Goal: Task Accomplishment & Management: Manage account settings

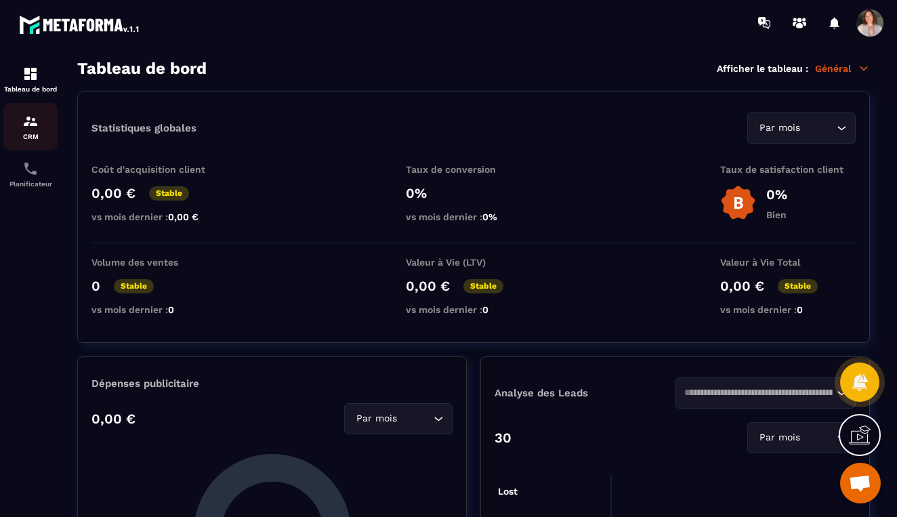
click at [35, 136] on p "CRM" at bounding box center [30, 136] width 54 height 7
click at [31, 125] on img at bounding box center [30, 121] width 16 height 16
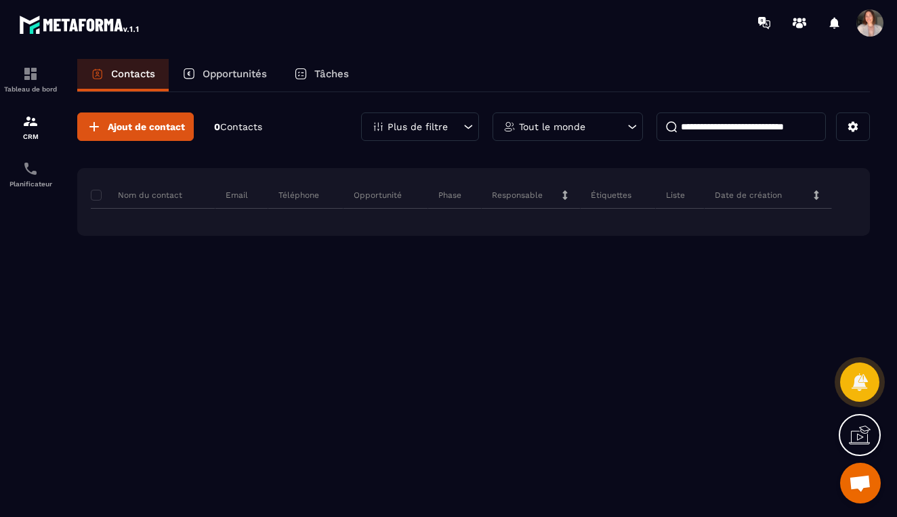
click at [19, 178] on div "Planificateur" at bounding box center [30, 174] width 54 height 27
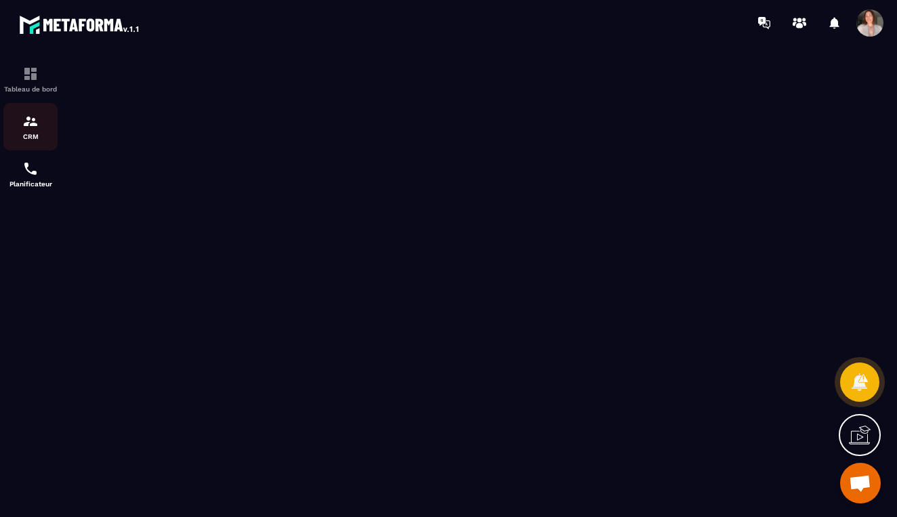
click at [37, 133] on p "CRM" at bounding box center [30, 136] width 54 height 7
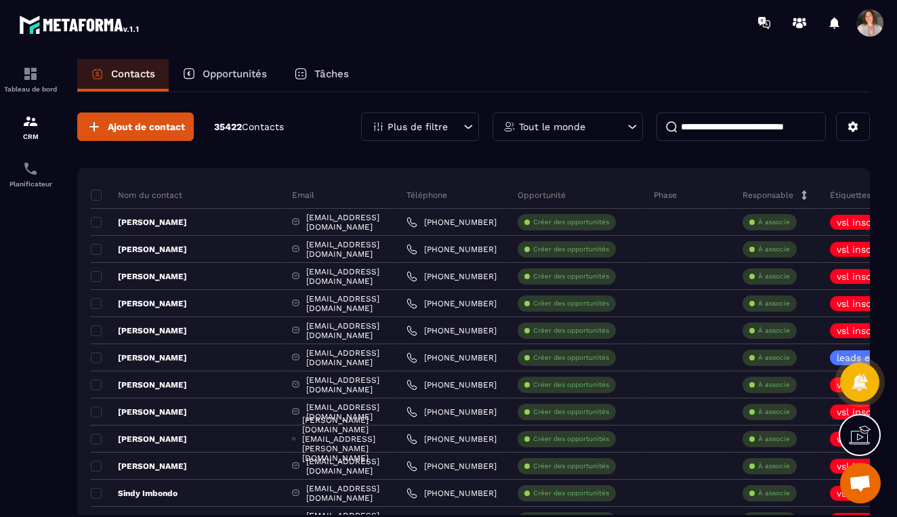
click at [567, 132] on div "Tout le monde" at bounding box center [568, 127] width 150 height 28
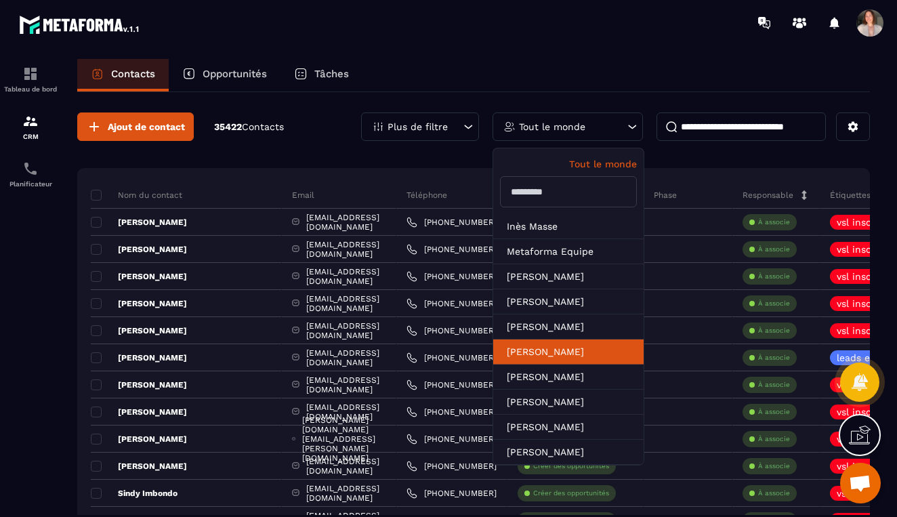
click at [551, 365] on li "[PERSON_NAME]" at bounding box center [568, 377] width 150 height 25
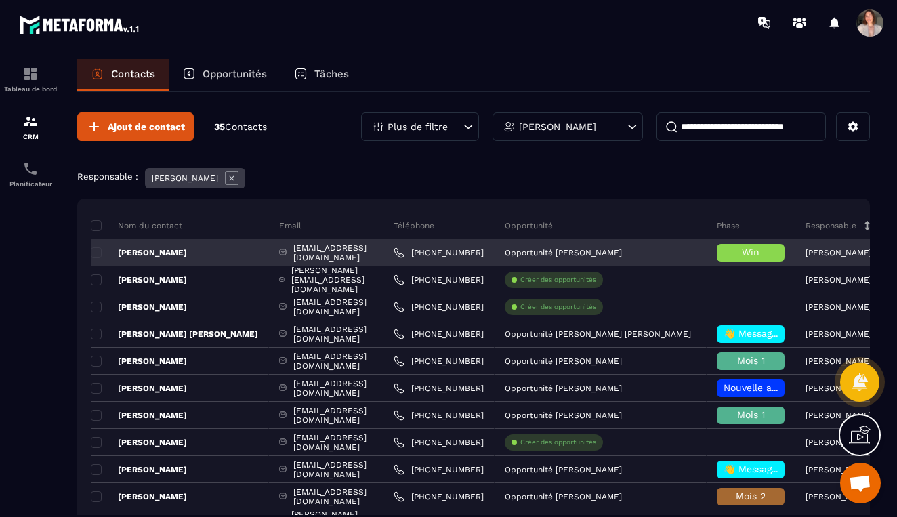
click at [760, 255] on span "Win" at bounding box center [751, 252] width 18 height 11
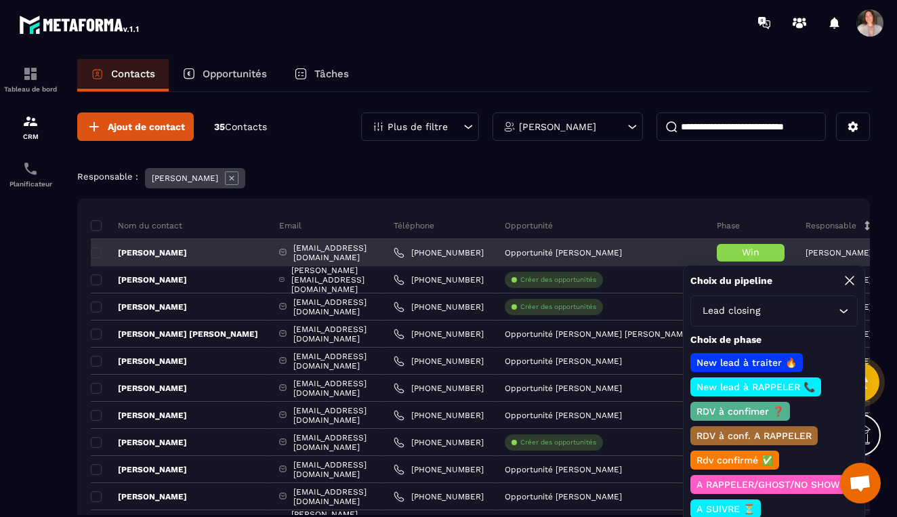
click at [760, 256] on span "Win" at bounding box center [751, 252] width 18 height 11
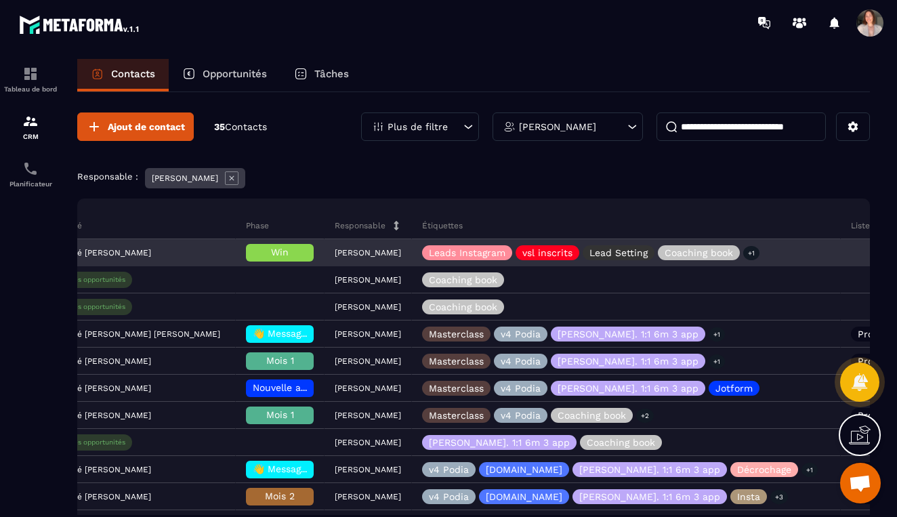
scroll to position [0, 472]
click at [759, 253] on p "+1" at bounding box center [751, 253] width 16 height 14
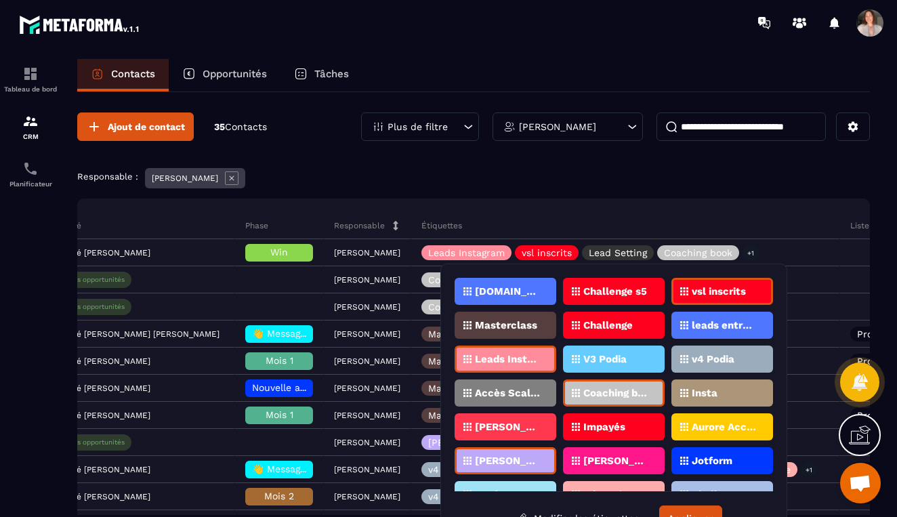
click at [548, 462] on div "[PERSON_NAME]. 1:1 6m 3 app" at bounding box center [506, 460] width 102 height 27
click at [659, 189] on div "Responsable : [PERSON_NAME]" at bounding box center [473, 180] width 793 height 24
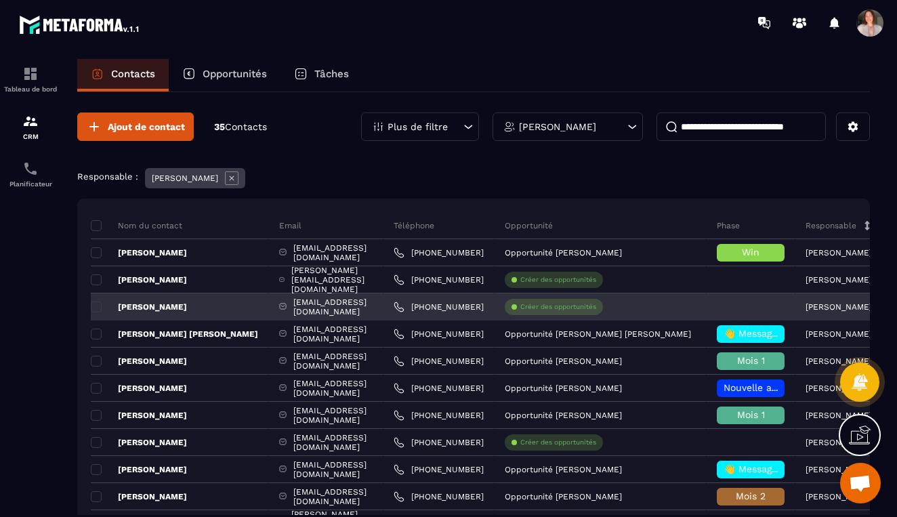
scroll to position [0, 0]
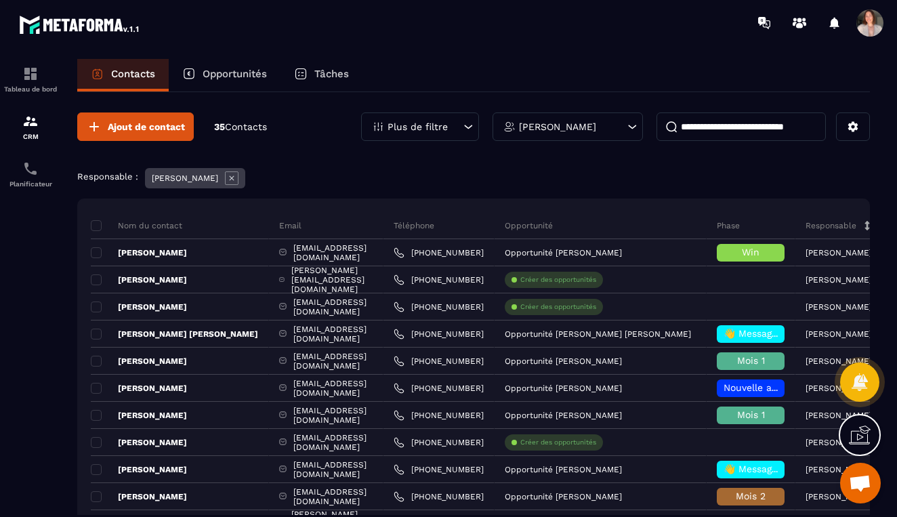
click at [453, 123] on div "Plus de filtre" at bounding box center [420, 127] width 118 height 28
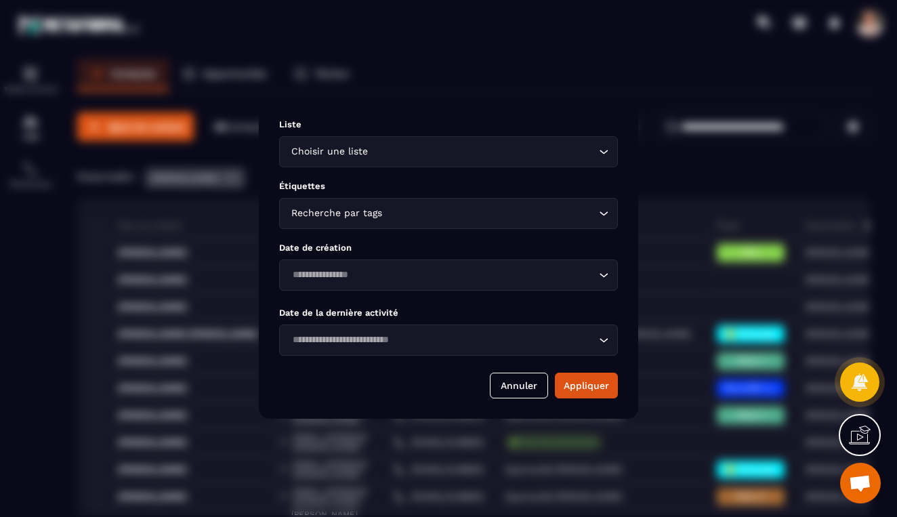
click at [666, 79] on div "Modal window" at bounding box center [448, 258] width 897 height 517
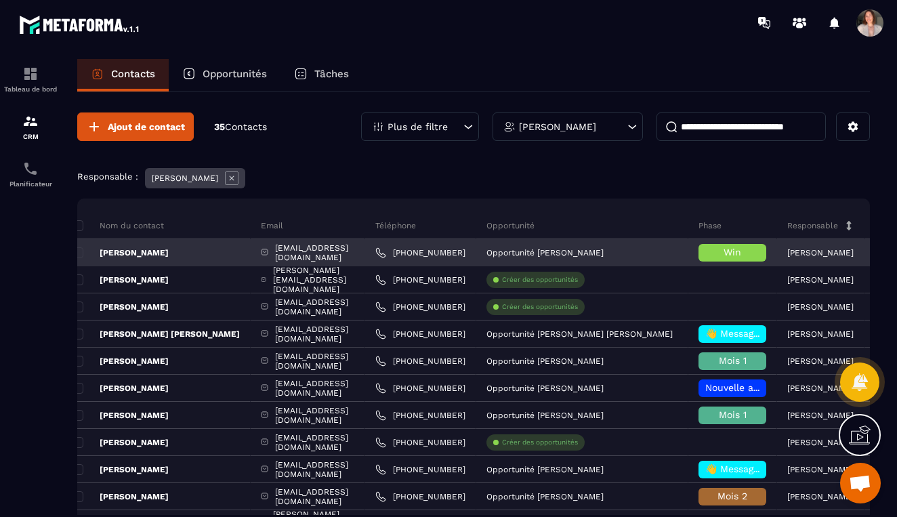
click at [169, 258] on p "[PERSON_NAME]" at bounding box center [121, 252] width 96 height 11
